Goal: Information Seeking & Learning: Learn about a topic

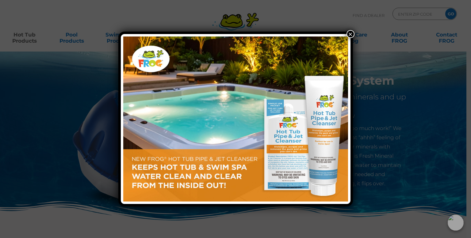
click at [352, 35] on button "×" at bounding box center [350, 34] width 8 height 8
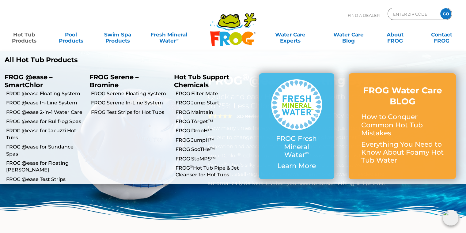
click at [18, 41] on link "Hot Tub Products" at bounding box center [24, 34] width 36 height 12
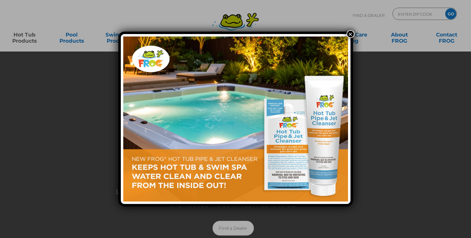
click at [351, 33] on button "×" at bounding box center [350, 34] width 8 height 8
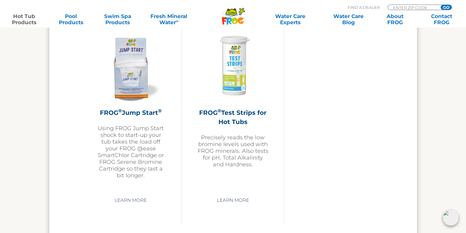
scroll to position [1501, 0]
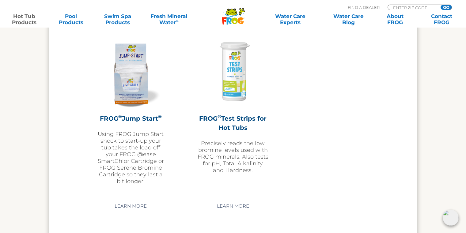
click at [240, 133] on div "FROG ® Test Strips for Hot Tubs Precisely reads the low bromine levels used wit…" at bounding box center [232, 144] width 71 height 60
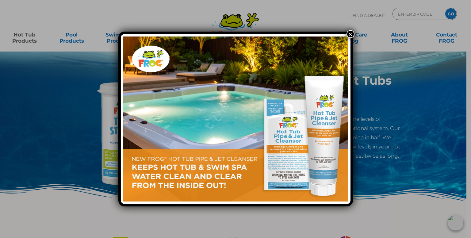
click at [352, 35] on button "×" at bounding box center [350, 34] width 8 height 8
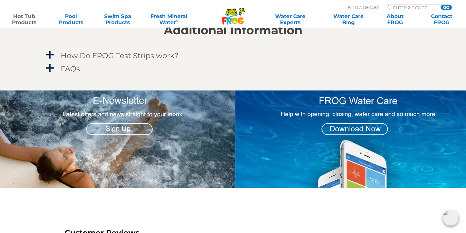
scroll to position [551, 0]
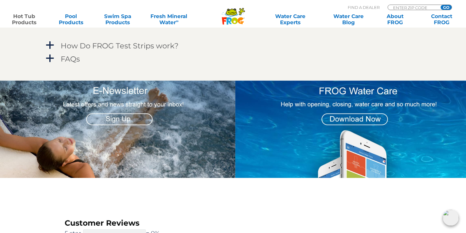
click at [382, 146] on img at bounding box center [352, 129] width 235 height 97
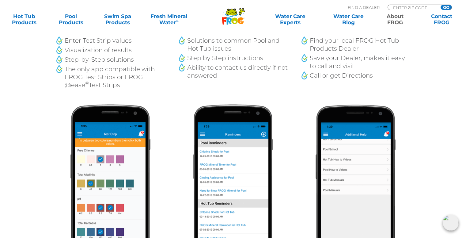
scroll to position [490, 0]
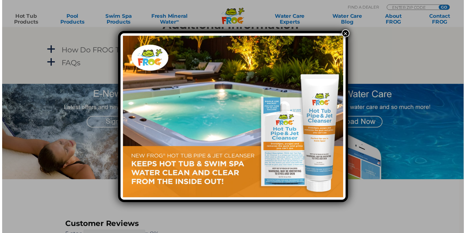
scroll to position [551, 0]
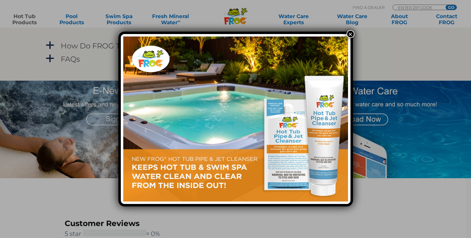
click at [349, 34] on button "×" at bounding box center [350, 34] width 8 height 8
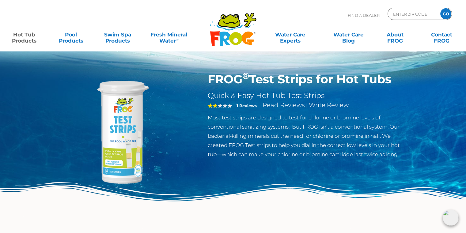
scroll to position [0, 0]
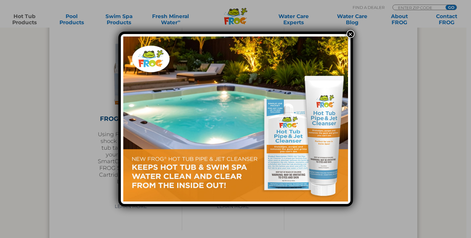
click at [352, 35] on button "×" at bounding box center [350, 34] width 8 height 8
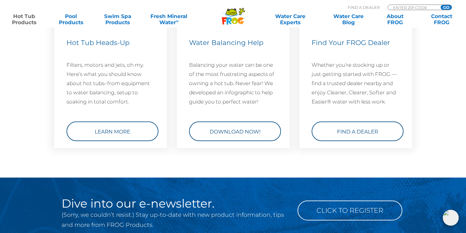
scroll to position [1869, 0]
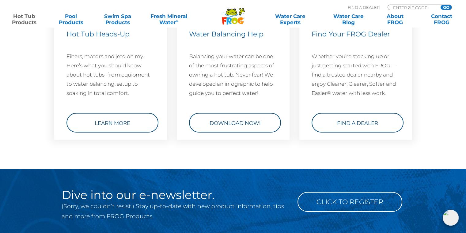
click at [374, 124] on link "Find a Dealer" at bounding box center [358, 123] width 92 height 20
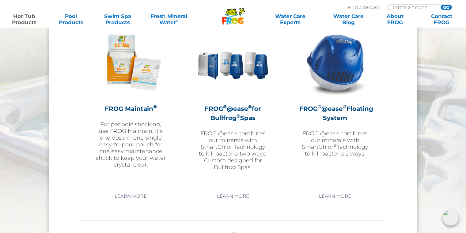
scroll to position [705, 0]
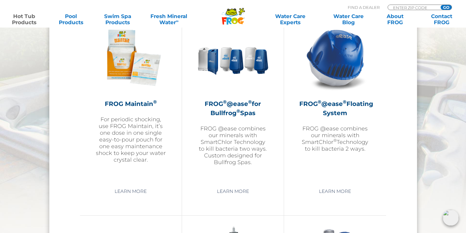
click at [348, 55] on img at bounding box center [335, 57] width 71 height 71
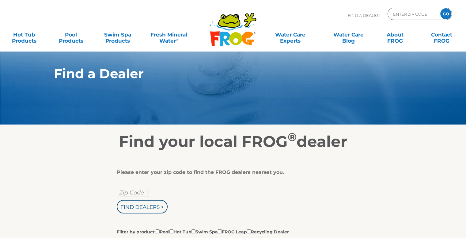
scroll to position [92, 0]
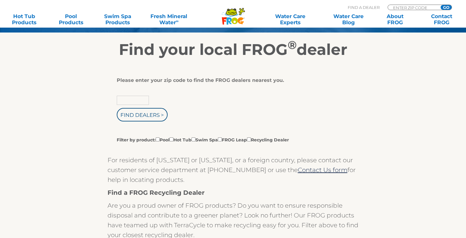
click at [134, 99] on input "text" at bounding box center [133, 100] width 32 height 9
type input "92708"
click at [117, 108] on input "Find Dealers >" at bounding box center [142, 114] width 51 height 13
click at [142, 112] on input "Find Dealers >" at bounding box center [142, 114] width 51 height 13
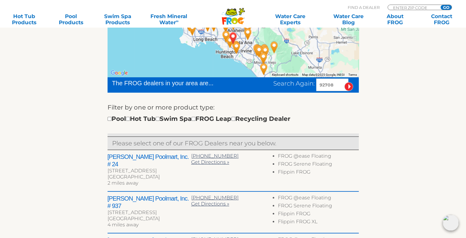
scroll to position [123, 0]
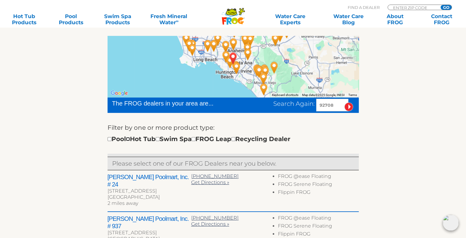
click at [130, 140] on input "checkbox" at bounding box center [128, 139] width 4 height 4
checkbox input "true"
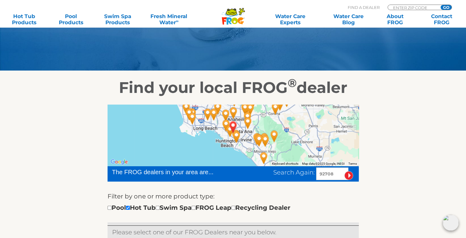
scroll to position [36, 0]
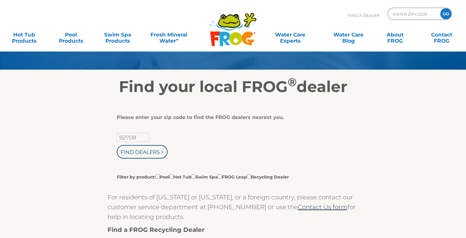
scroll to position [55, 0]
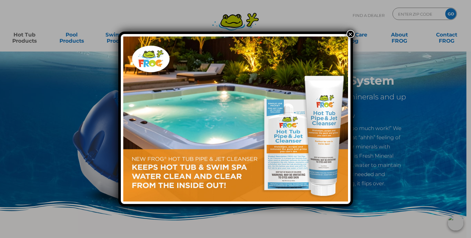
click at [353, 32] on button "×" at bounding box center [350, 34] width 8 height 8
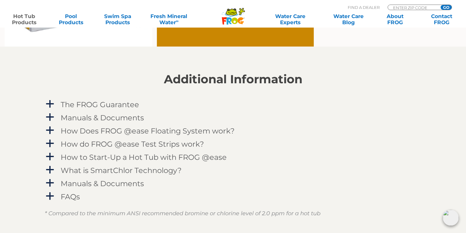
scroll to position [582, 0]
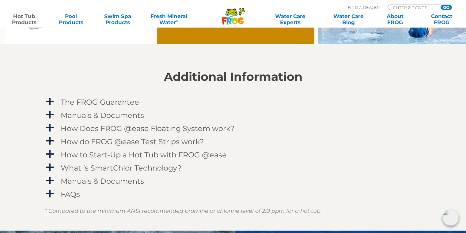
click at [52, 100] on span "a" at bounding box center [49, 101] width 9 height 9
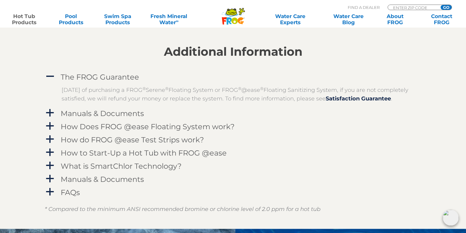
scroll to position [643, 0]
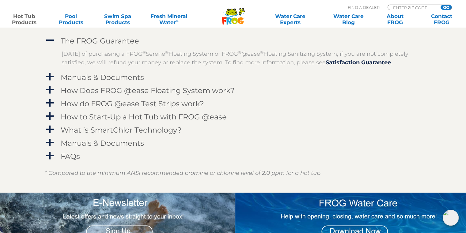
click at [52, 95] on span "a" at bounding box center [49, 89] width 9 height 9
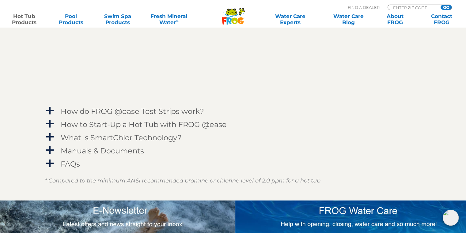
scroll to position [827, 0]
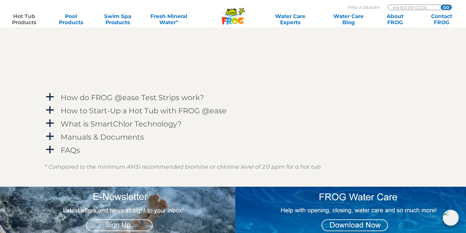
click at [47, 102] on span "a" at bounding box center [49, 97] width 9 height 9
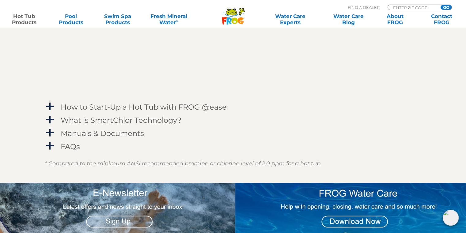
scroll to position [1011, 0]
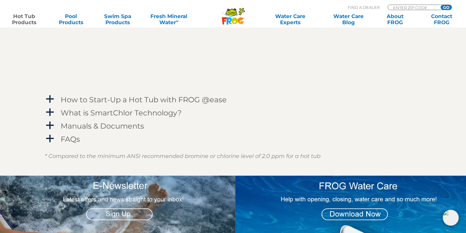
click at [49, 117] on span "a" at bounding box center [49, 112] width 9 height 9
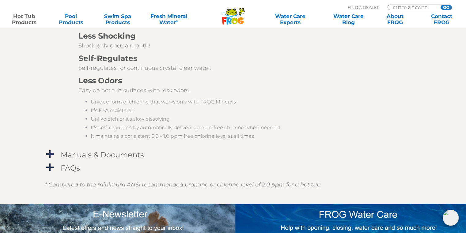
scroll to position [1256, 0]
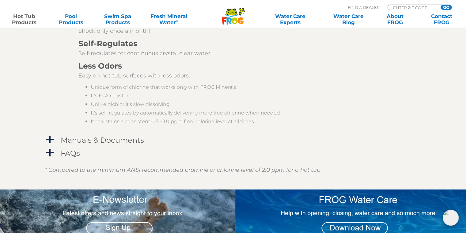
click at [48, 144] on span "a" at bounding box center [49, 139] width 9 height 9
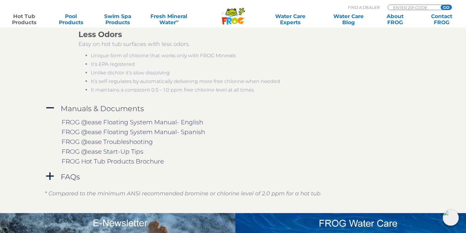
scroll to position [1317, 0]
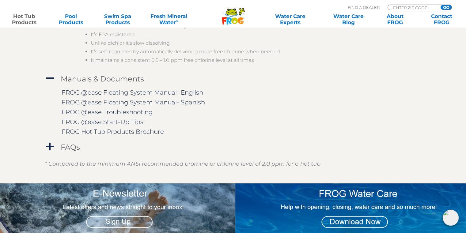
click at [50, 150] on div "a" at bounding box center [50, 147] width 10 height 10
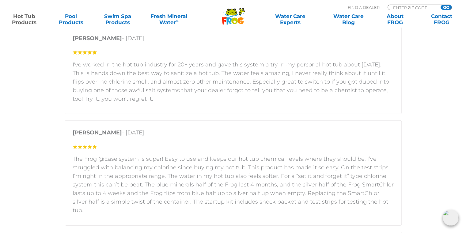
scroll to position [1746, 0]
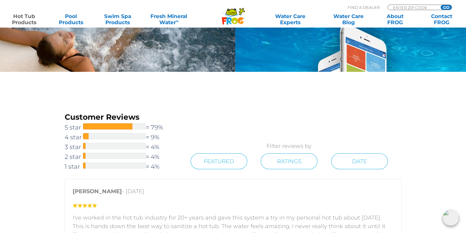
click at [77, 152] on span "3 star" at bounding box center [74, 147] width 18 height 10
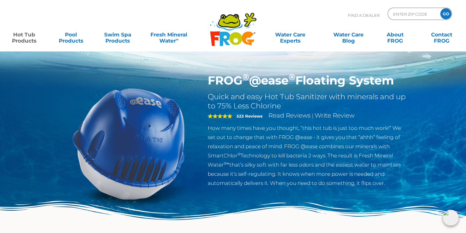
scroll to position [1746, 0]
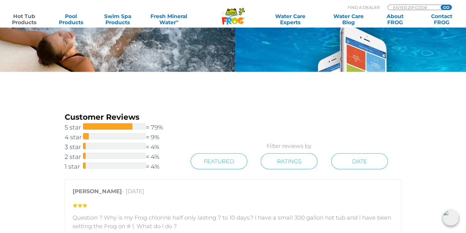
click at [69, 142] on span "4 star" at bounding box center [74, 137] width 18 height 10
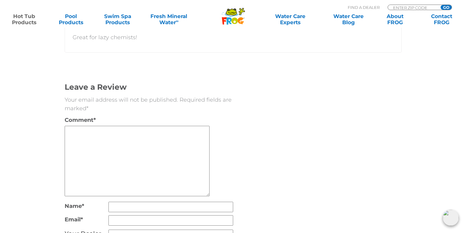
scroll to position [2295, 0]
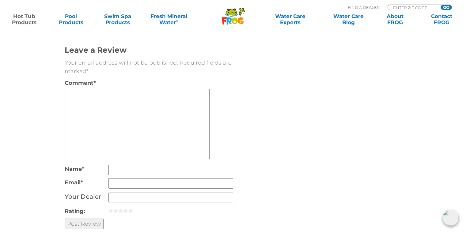
scroll to position [1746, 0]
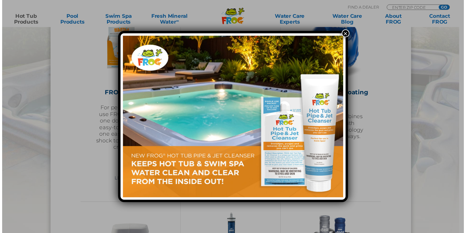
scroll to position [705, 0]
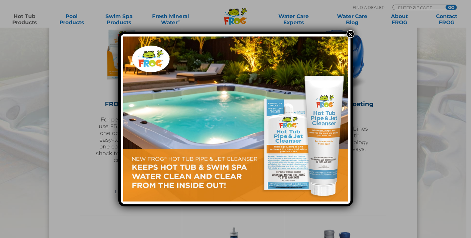
click at [348, 33] on button "×" at bounding box center [350, 34] width 8 height 8
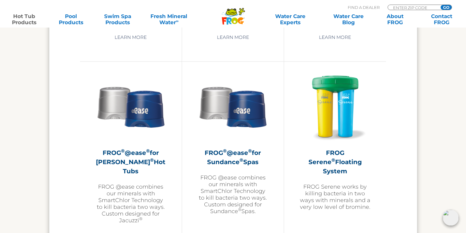
scroll to position [1072, 0]
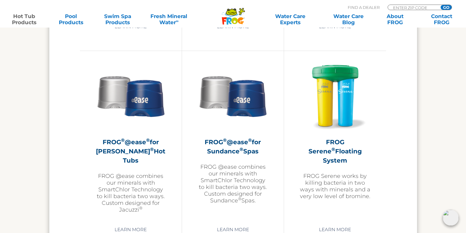
click at [238, 139] on h2 "FROG ® @ease ® for Sundance ® Spas" at bounding box center [232, 146] width 71 height 18
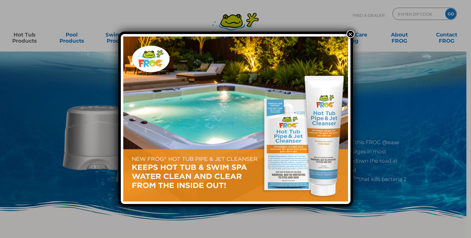
click at [350, 31] on button "×" at bounding box center [350, 34] width 8 height 8
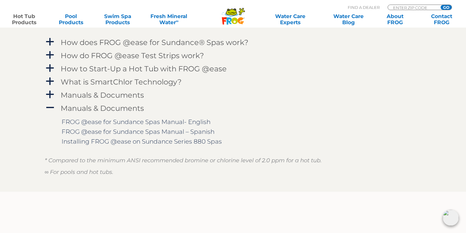
scroll to position [674, 0]
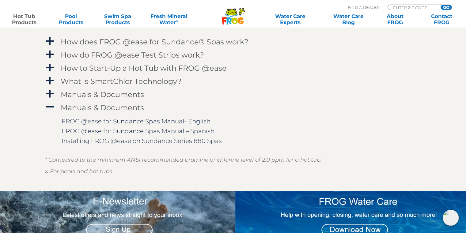
click at [53, 94] on span "a" at bounding box center [49, 93] width 9 height 9
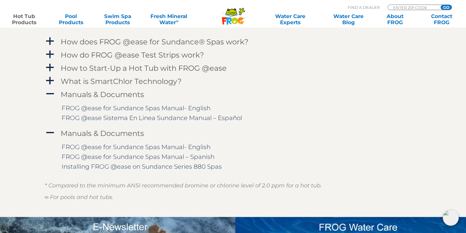
click at [48, 93] on span "A" at bounding box center [49, 93] width 9 height 9
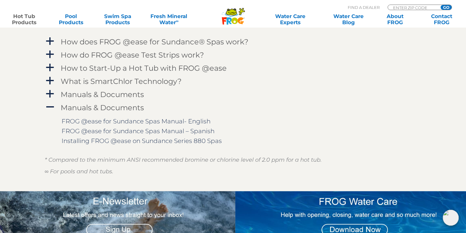
click at [49, 104] on span "A" at bounding box center [49, 107] width 9 height 9
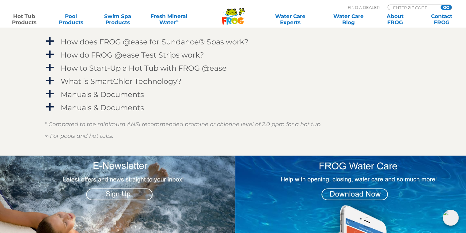
click at [49, 95] on span "a" at bounding box center [49, 93] width 9 height 9
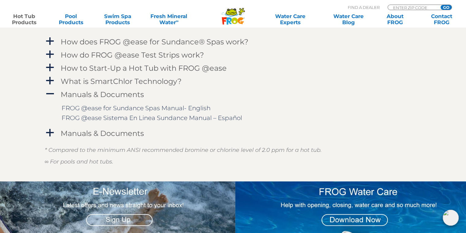
click at [48, 132] on span "a" at bounding box center [49, 132] width 9 height 9
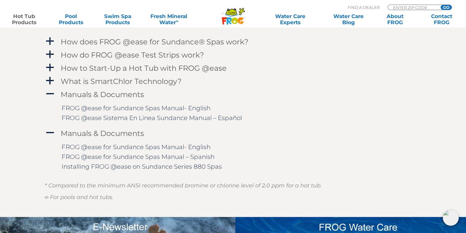
scroll to position [705, 0]
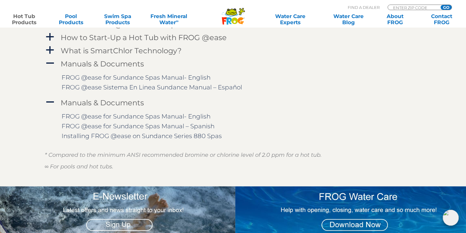
click at [141, 78] on link "FROG @ease for Sundance Spas Manual- English" at bounding box center [136, 77] width 149 height 7
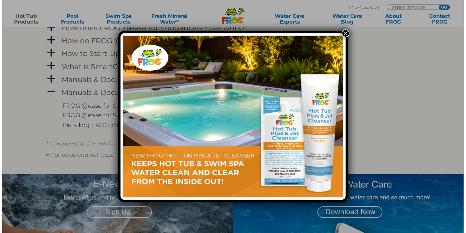
scroll to position [705, 0]
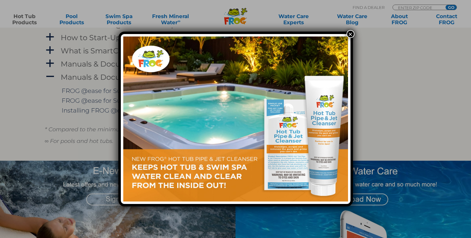
click at [349, 34] on button "×" at bounding box center [350, 34] width 8 height 8
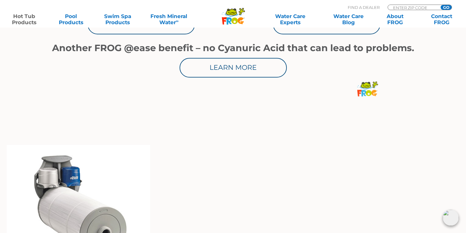
scroll to position [368, 0]
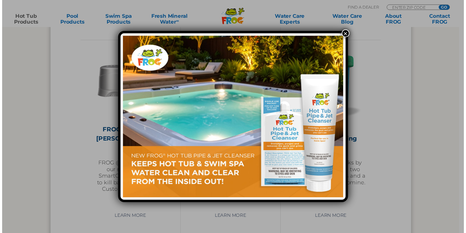
scroll to position [1072, 0]
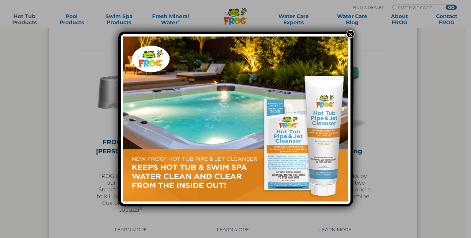
click at [350, 33] on button "×" at bounding box center [350, 34] width 8 height 8
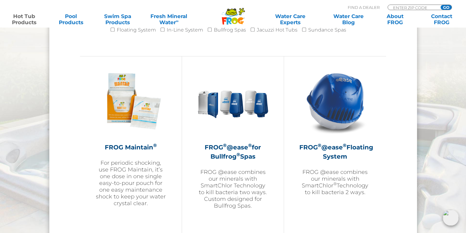
scroll to position [674, 0]
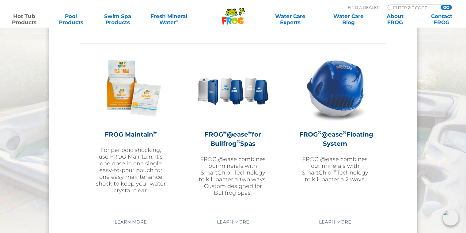
click at [337, 142] on h2 "FROG ® @ease ® Floating System" at bounding box center [334, 139] width 71 height 18
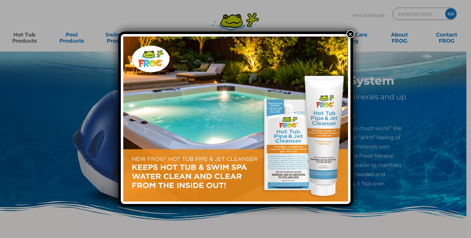
click at [351, 36] on button "×" at bounding box center [350, 34] width 8 height 8
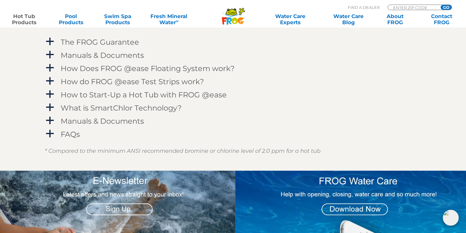
scroll to position [643, 0]
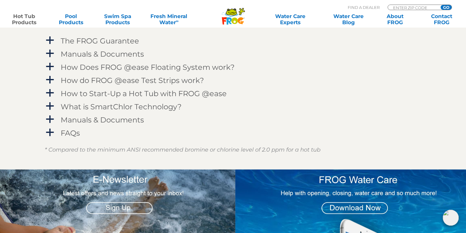
click at [52, 66] on span "a" at bounding box center [49, 66] width 9 height 9
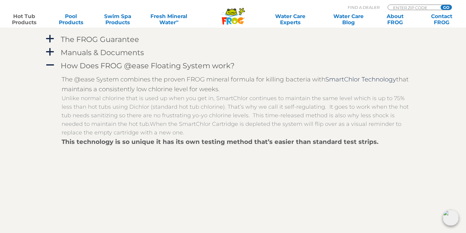
scroll to position [613, 0]
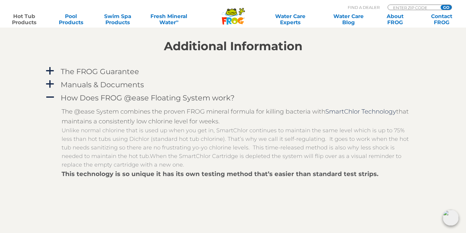
click at [51, 83] on span "a" at bounding box center [49, 84] width 9 height 9
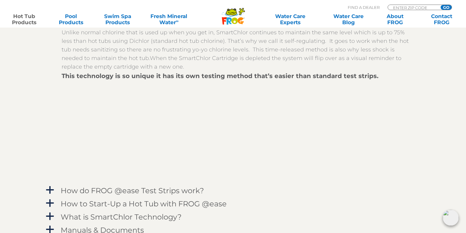
scroll to position [827, 0]
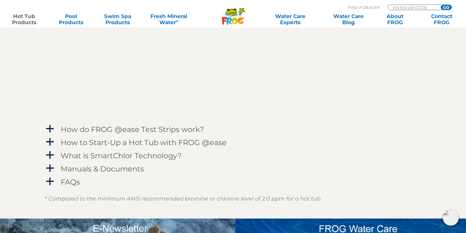
click at [52, 129] on span "a" at bounding box center [49, 128] width 9 height 9
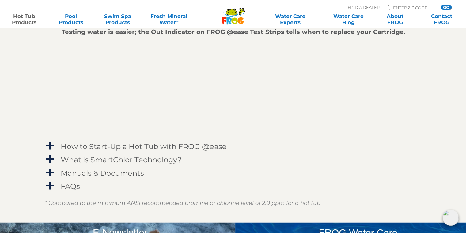
scroll to position [1011, 0]
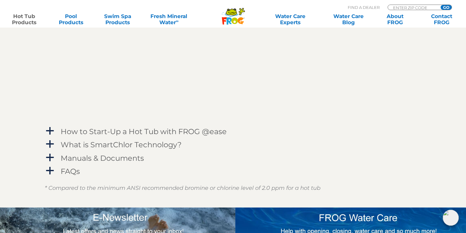
click at [49, 156] on span "a" at bounding box center [49, 157] width 9 height 9
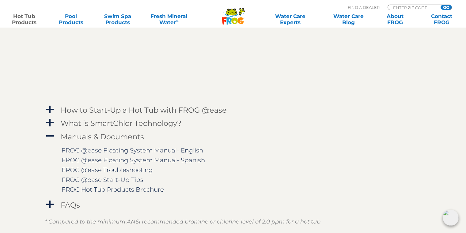
scroll to position [1072, 0]
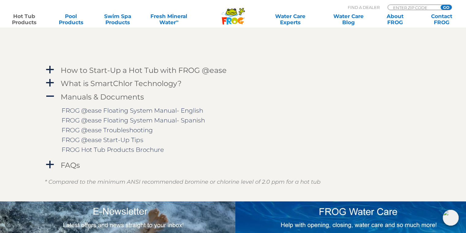
click at [49, 161] on span "a" at bounding box center [49, 164] width 9 height 9
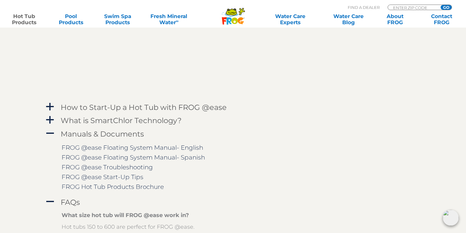
scroll to position [1042, 0]
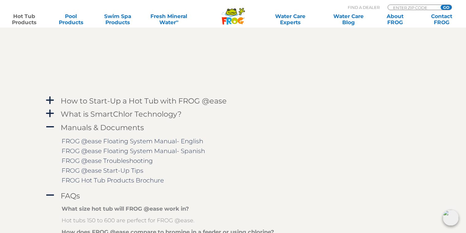
click at [135, 140] on link "FROG @ease Floating System Manual- English" at bounding box center [133, 140] width 142 height 7
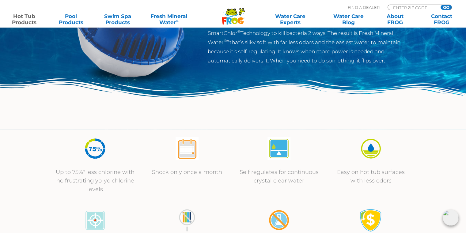
scroll to position [0, 0]
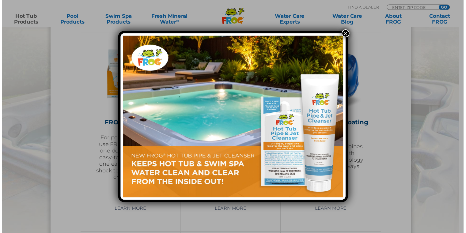
scroll to position [674, 0]
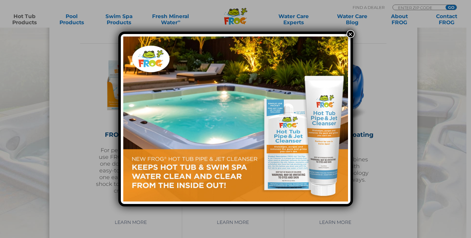
click at [351, 32] on button "×" at bounding box center [350, 34] width 8 height 8
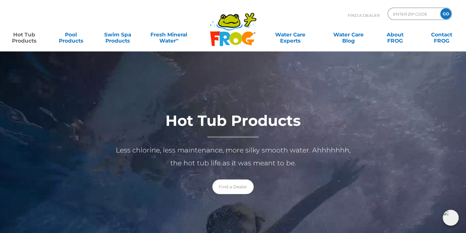
scroll to position [0, 0]
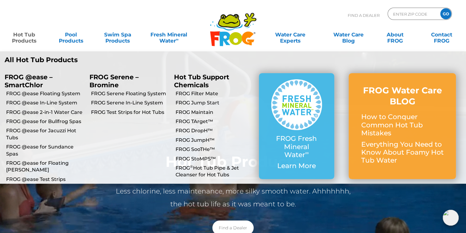
click at [27, 33] on link "Hot Tub Products" at bounding box center [24, 34] width 36 height 12
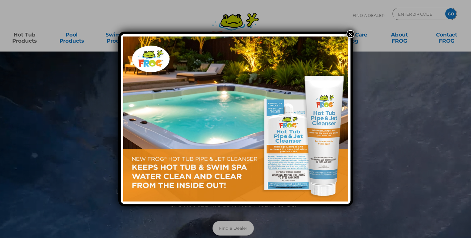
click at [349, 36] on button "×" at bounding box center [350, 34] width 8 height 8
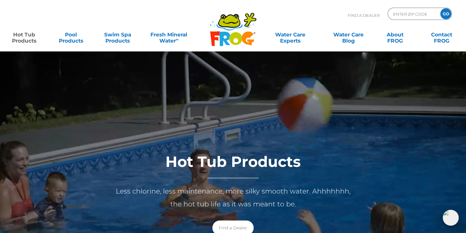
click at [227, 38] on icon at bounding box center [224, 39] width 11 height 14
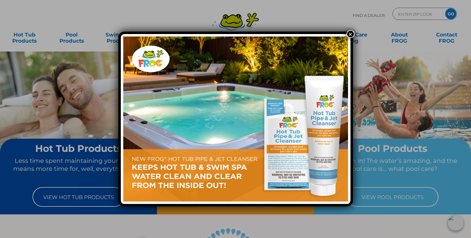
click at [353, 35] on button "×" at bounding box center [350, 34] width 8 height 8
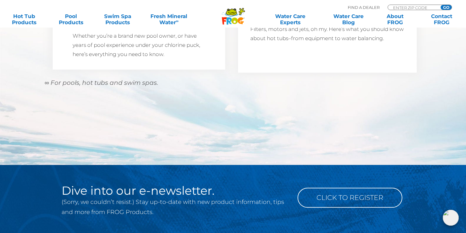
scroll to position [587, 0]
